Goal: Transaction & Acquisition: Purchase product/service

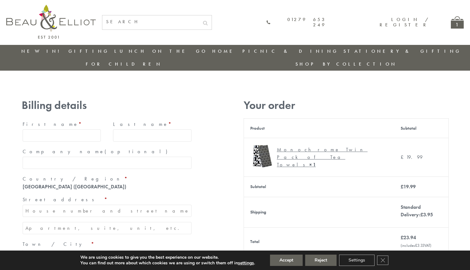
type input "[EMAIL_ADDRESS][DOMAIN_NAME]"
type input "[PERSON_NAME]"
type input "Williams"
type input "23, Scottsdale, Happytown"
type input "London"
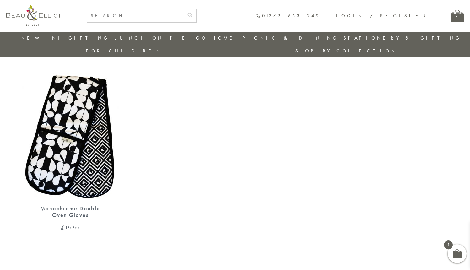
scroll to position [470, 0]
